Goal: Task Accomplishment & Management: Use online tool/utility

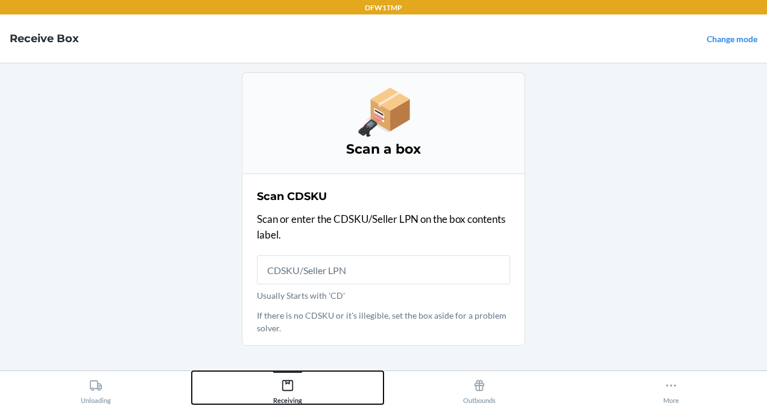
click at [298, 393] on div "Receiving" at bounding box center [287, 389] width 29 height 30
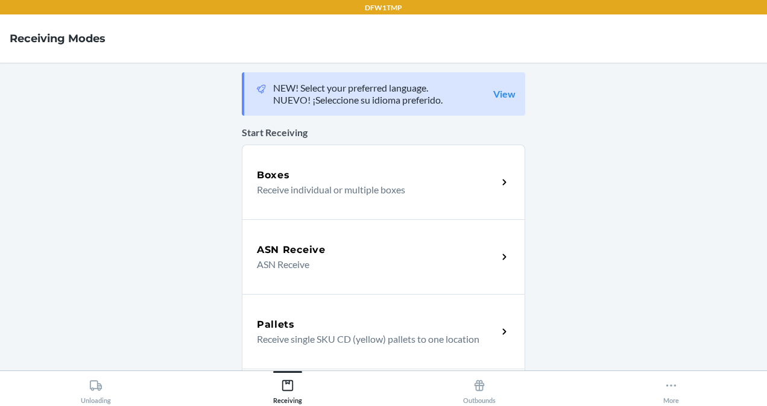
click at [335, 258] on p "ASN Receive" at bounding box center [372, 264] width 231 height 14
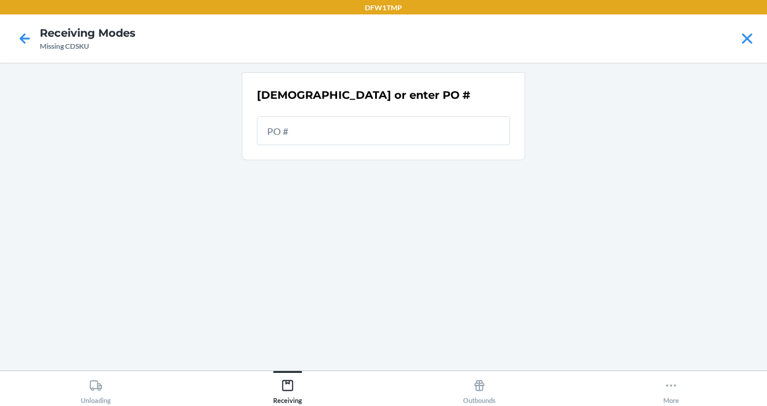
click at [332, 131] on input "text" at bounding box center [383, 130] width 253 height 29
type input "9918095"
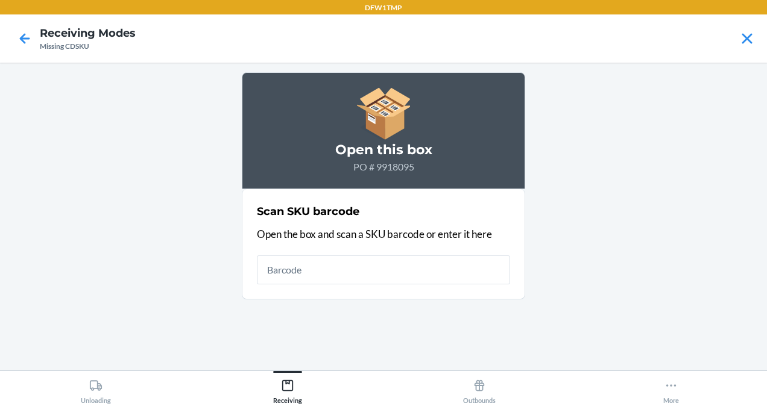
click at [352, 281] on input "text" at bounding box center [383, 270] width 253 height 29
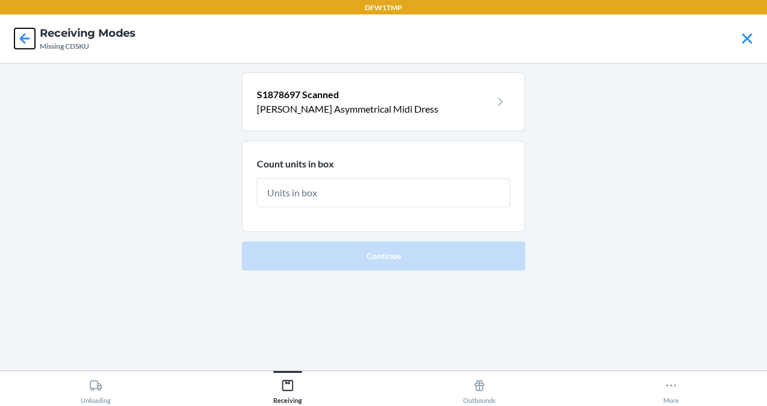
click at [30, 43] on icon at bounding box center [24, 38] width 20 height 20
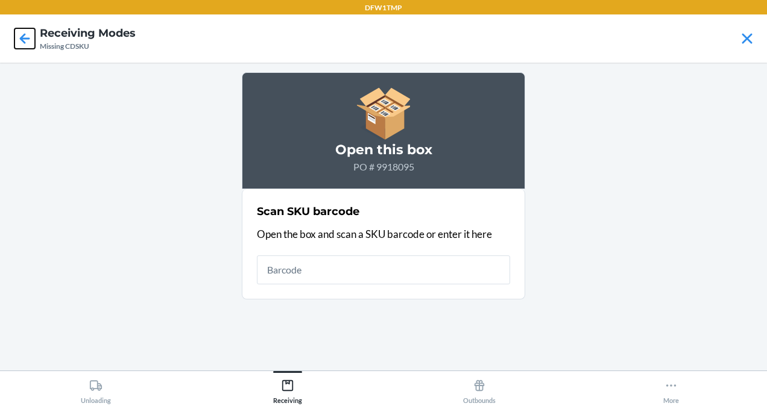
click at [24, 36] on icon at bounding box center [24, 38] width 20 height 20
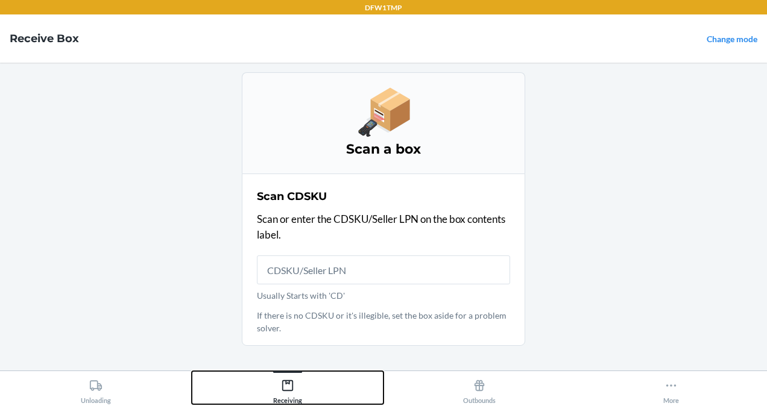
click at [289, 379] on icon at bounding box center [287, 385] width 13 height 13
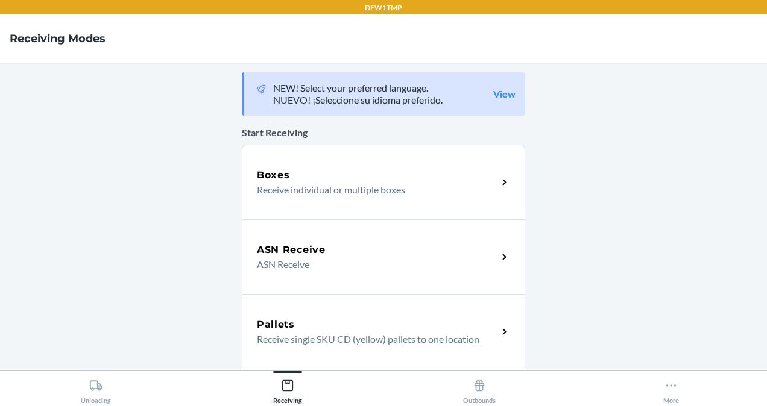
click at [310, 277] on div "ASN Receive ASN Receive" at bounding box center [383, 256] width 283 height 75
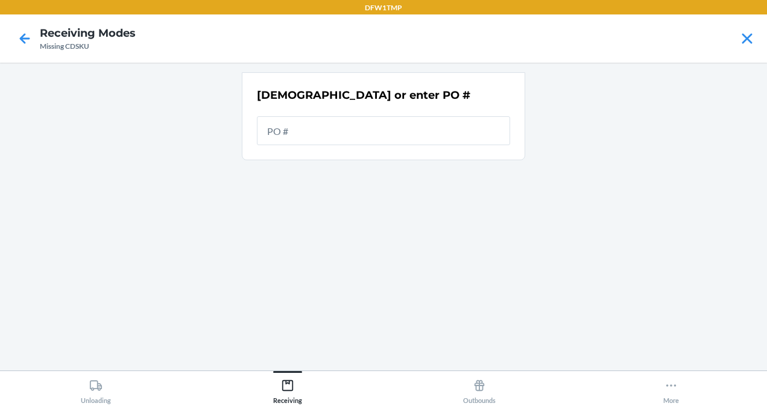
click at [288, 137] on input "text" at bounding box center [383, 130] width 253 height 29
type input "9937675"
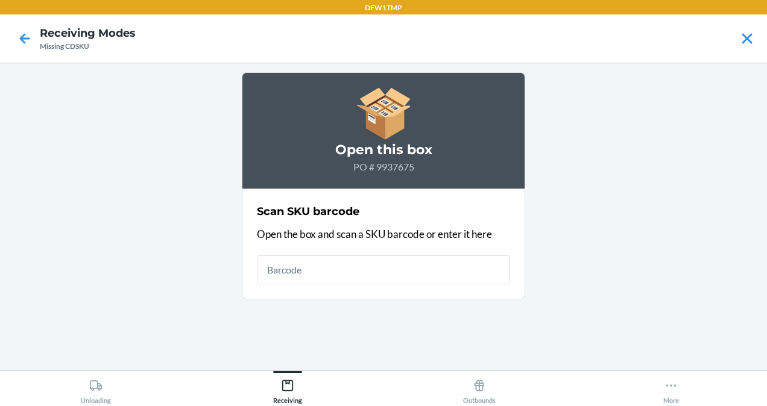
click at [330, 280] on input "text" at bounding box center [383, 270] width 253 height 29
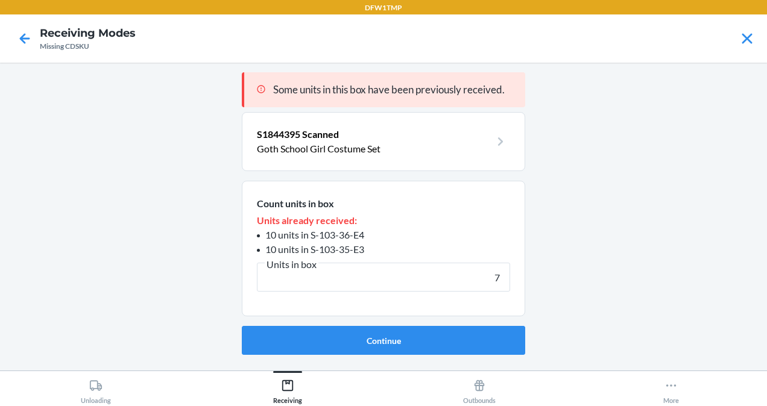
type input "7"
click at [242, 326] on button "Continue" at bounding box center [383, 340] width 283 height 29
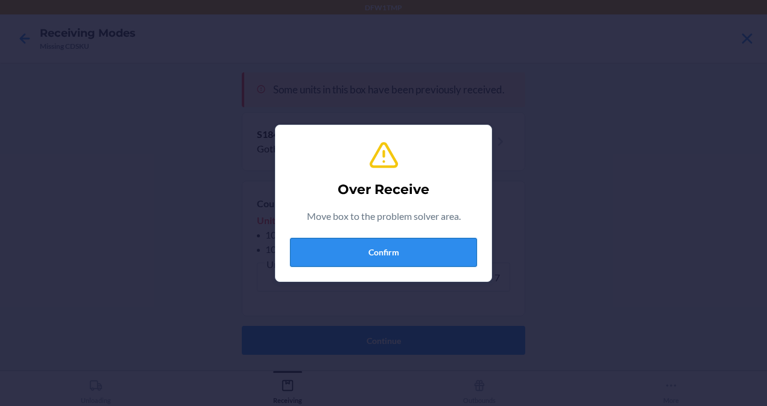
click at [347, 258] on button "Confirm" at bounding box center [383, 252] width 187 height 29
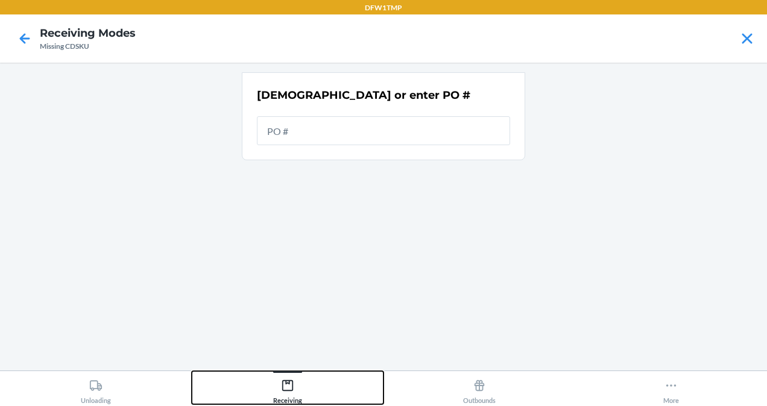
click at [288, 398] on div "Receiving" at bounding box center [287, 389] width 29 height 30
